Goal: Use online tool/utility: Use online tool/utility

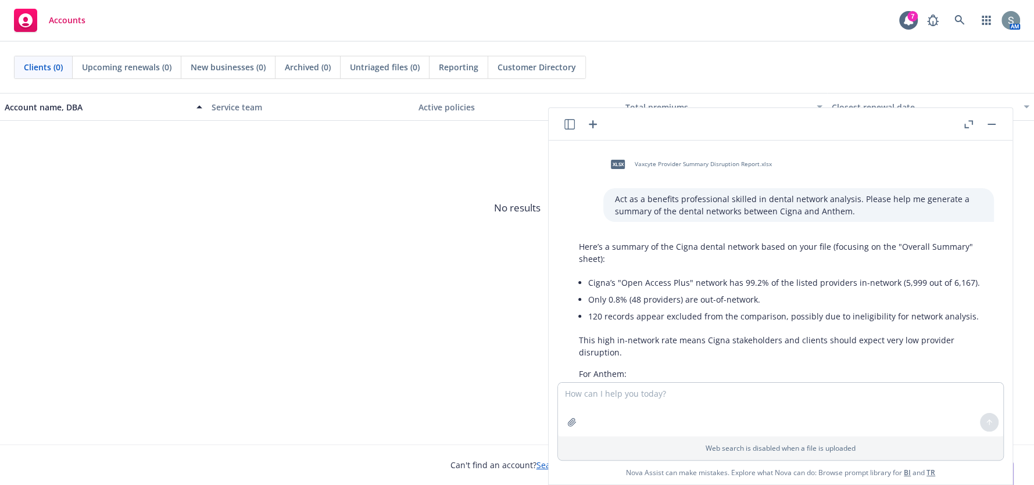
scroll to position [3687, 0]
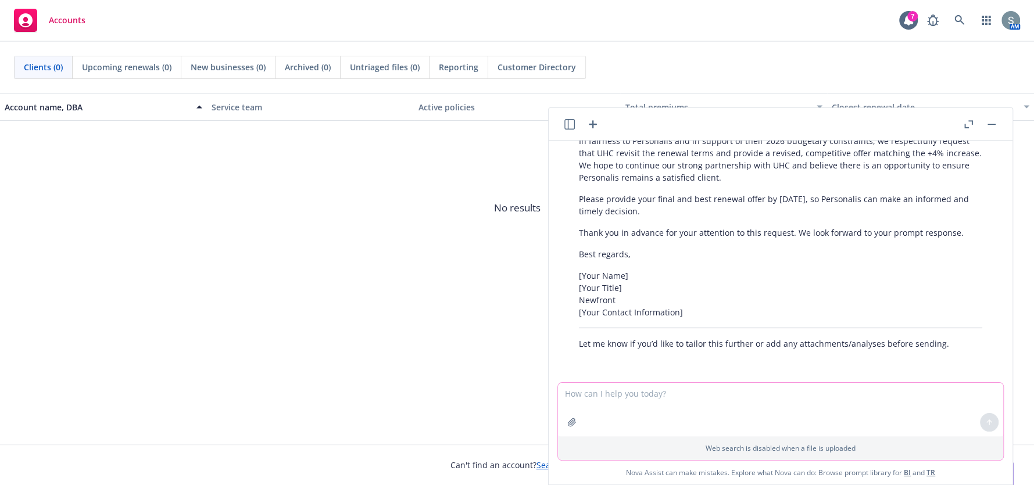
click at [648, 404] on textarea at bounding box center [780, 409] width 445 height 53
type textarea "Create a bar chart for Max Year 1 filtered by MOAP1 with"
